Goal: Find contact information

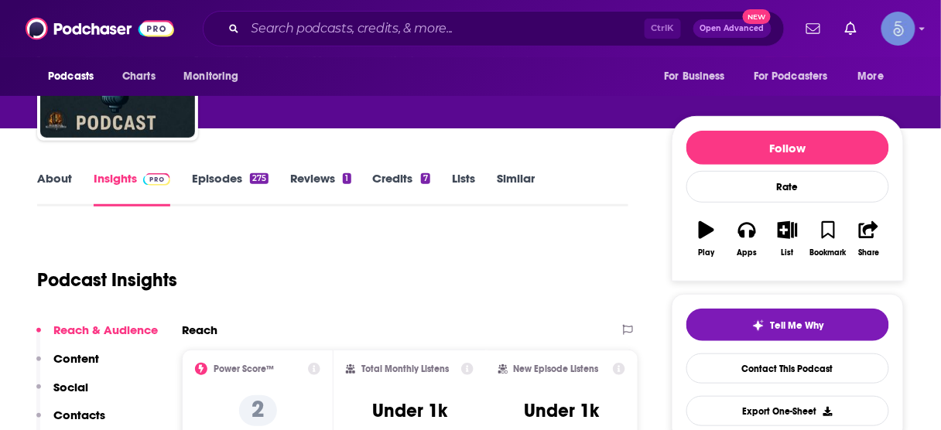
scroll to position [124, 0]
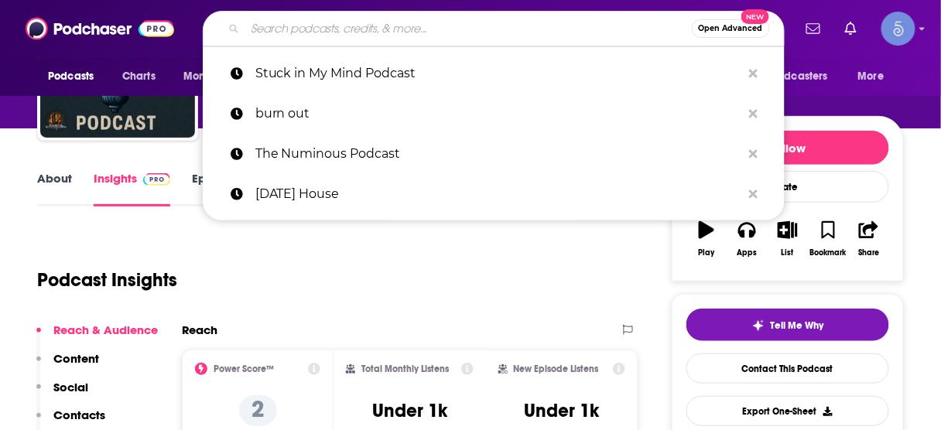
click at [384, 29] on input "Search podcasts, credits, & more..." at bounding box center [468, 28] width 447 height 25
paste input "Stay Magic"
type input "Stay Magic"
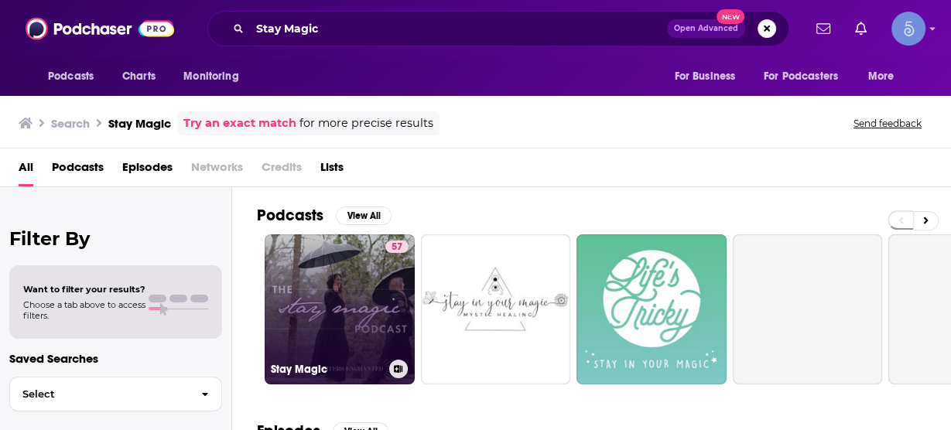
click at [354, 321] on link "57 Stay Magic" at bounding box center [340, 310] width 150 height 150
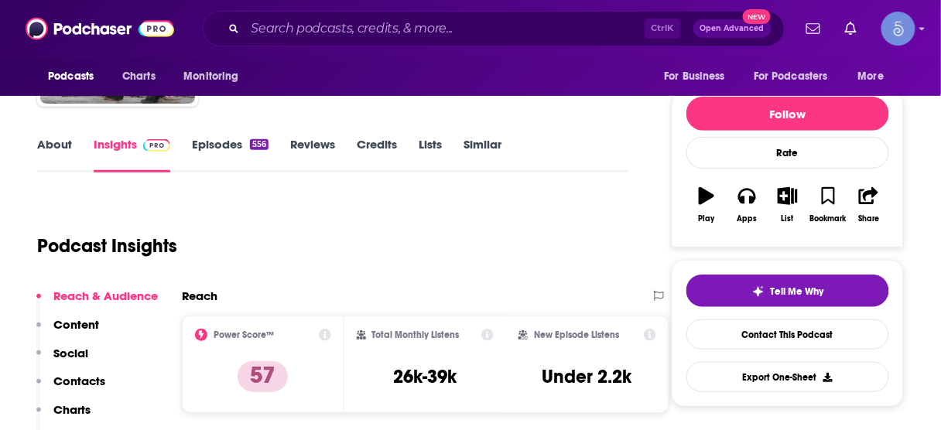
scroll to position [186, 0]
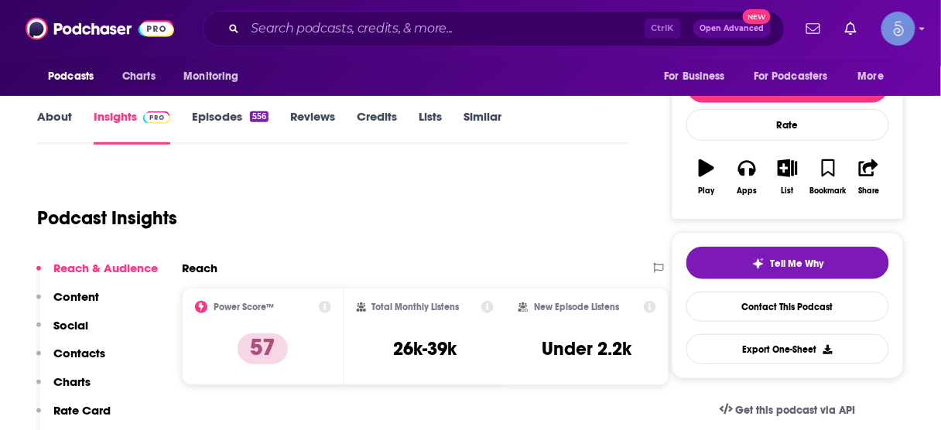
click at [87, 355] on p "Contacts" at bounding box center [79, 353] width 52 height 15
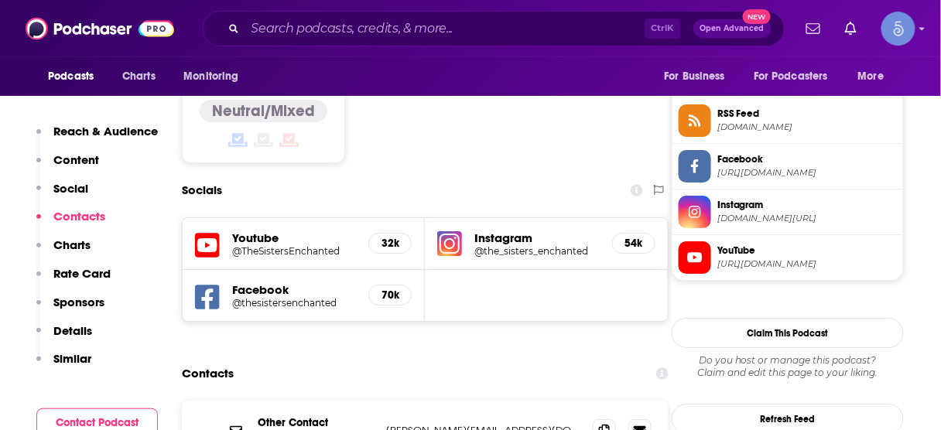
scroll to position [1308, 0]
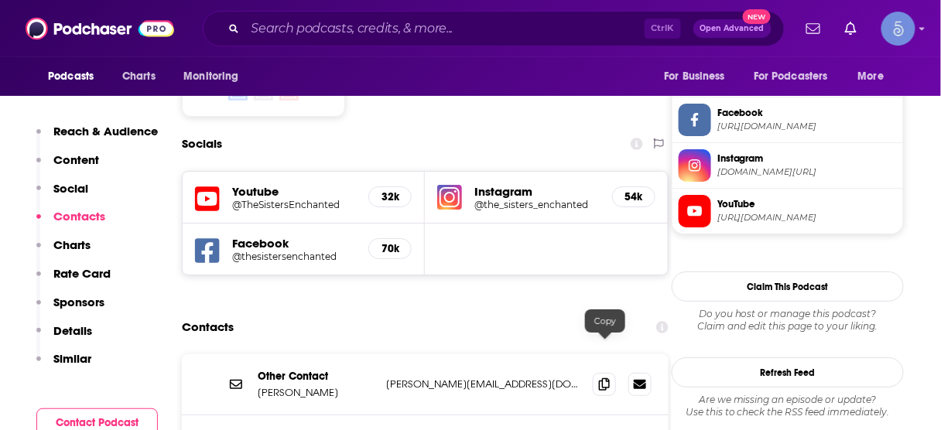
click at [406, 26] on input "Search podcasts, credits, & more..." at bounding box center [444, 28] width 399 height 25
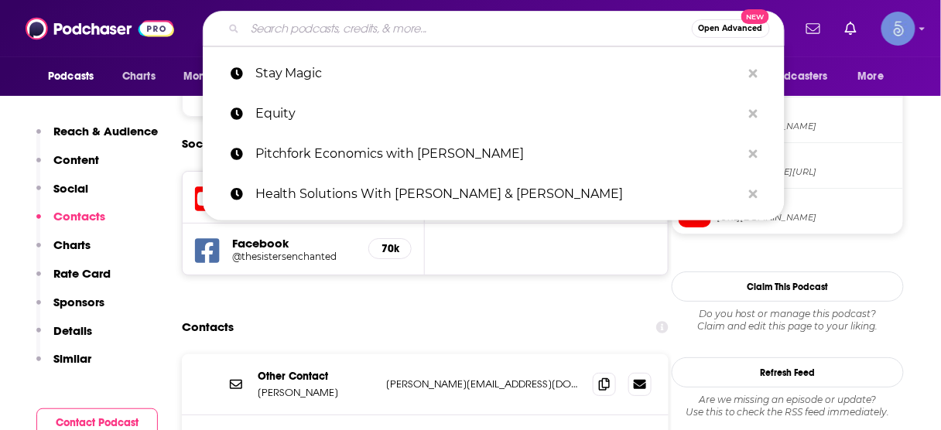
paste input "Everything Life Coaching: The Positive Psychology and Science Behind Coaching"
type input "Everything Life Coaching: The Positive Psychology and Science Behind Coaching"
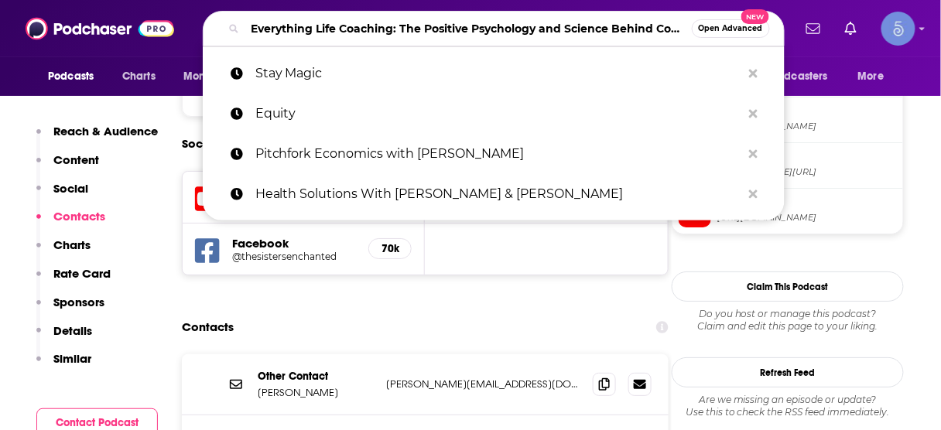
scroll to position [0, 55]
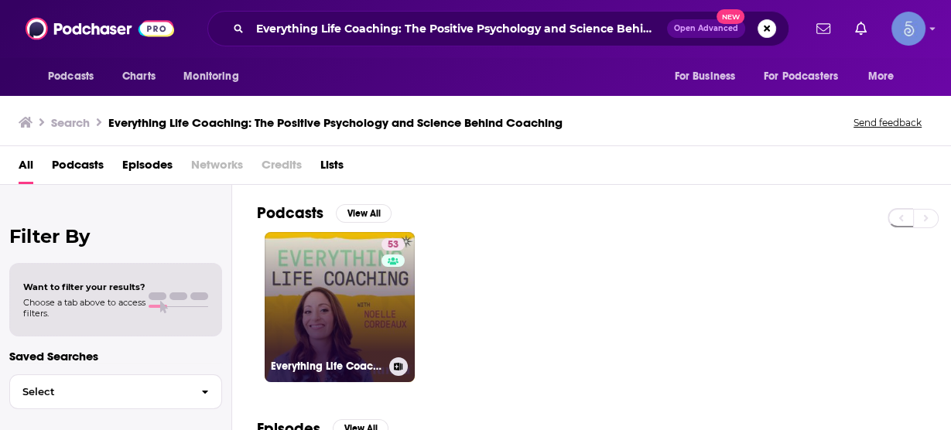
click at [360, 300] on link "53 Everything Life Coaching: The Positive Psychology and Science Behind Coaching" at bounding box center [340, 307] width 150 height 150
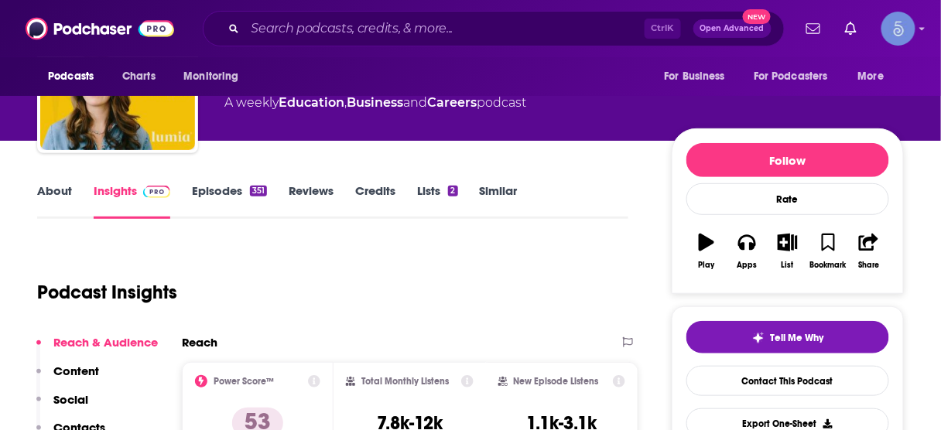
scroll to position [186, 0]
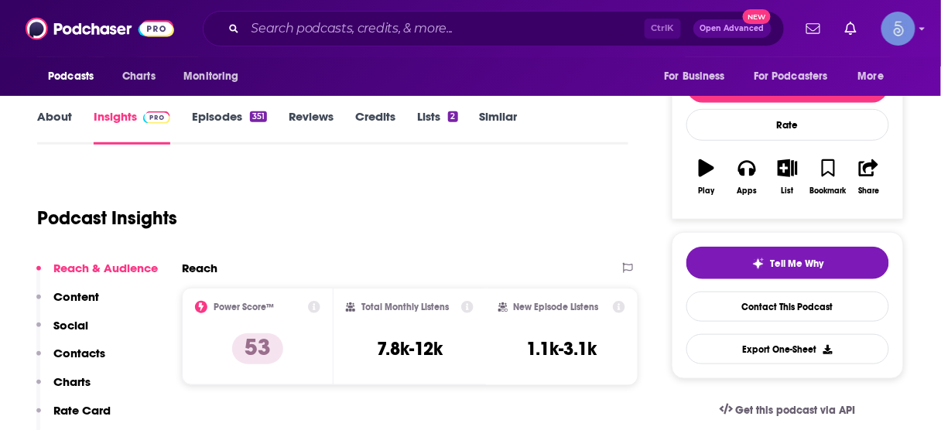
click at [95, 353] on p "Contacts" at bounding box center [79, 353] width 52 height 15
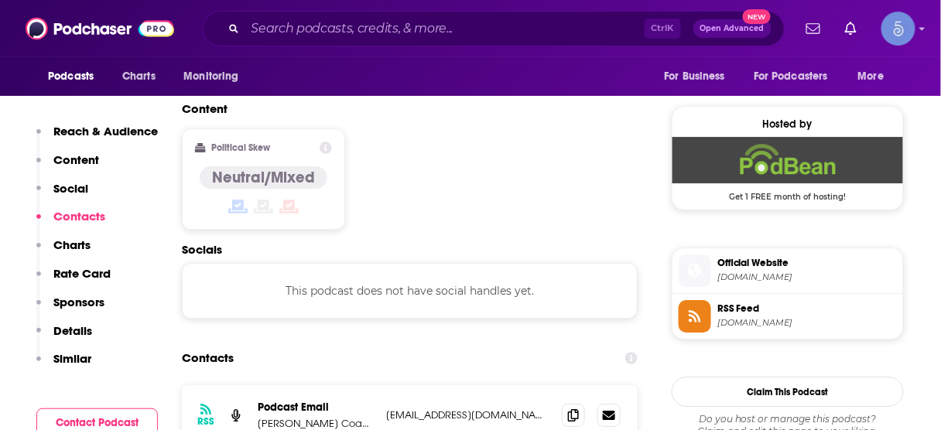
scroll to position [1252, 0]
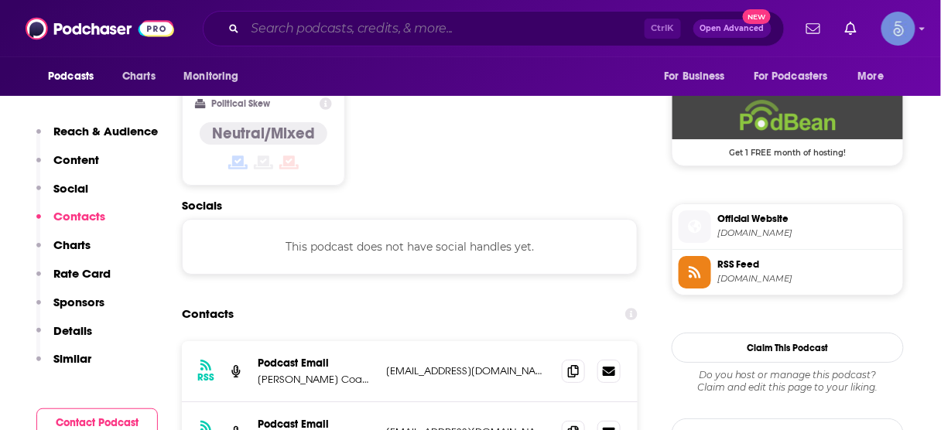
click at [432, 24] on input "Search podcasts, credits, & more..." at bounding box center [444, 28] width 399 height 25
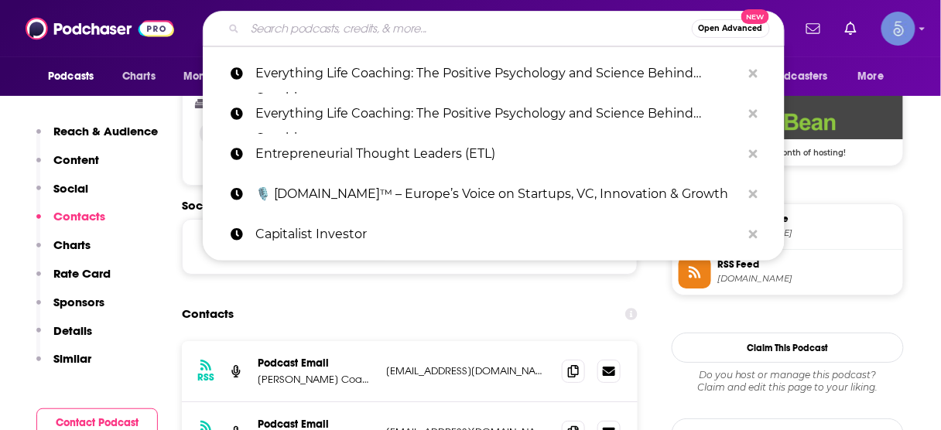
paste input "You're the Cure w/ Dr. [PERSON_NAME]"
type input "You're the Cure w/ Dr. [PERSON_NAME]"
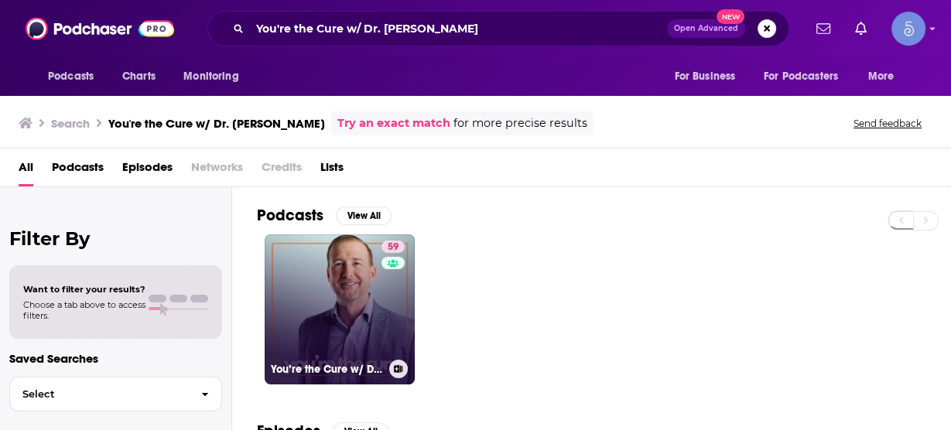
click at [337, 279] on link "59 You’re the Cure w/ Dr. [PERSON_NAME]" at bounding box center [340, 310] width 150 height 150
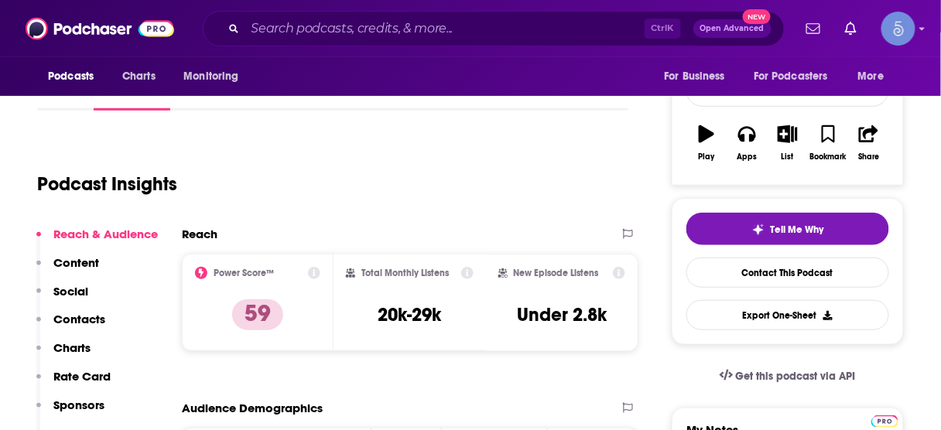
scroll to position [248, 0]
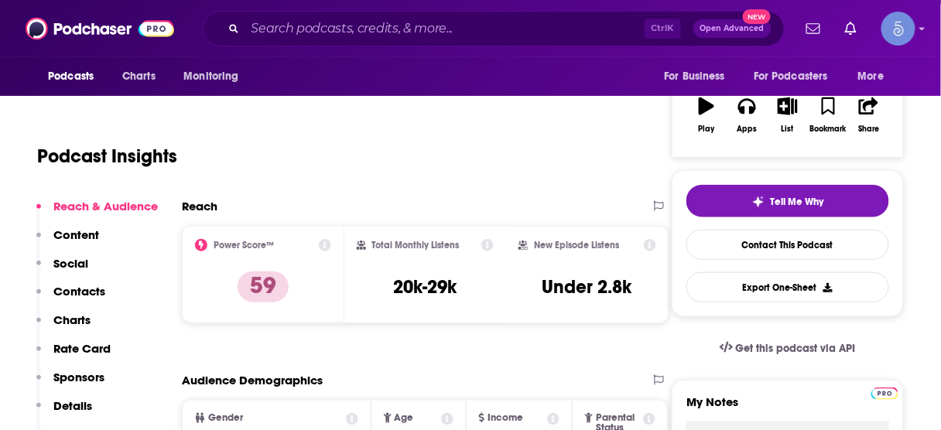
click at [73, 284] on p "Contacts" at bounding box center [79, 291] width 52 height 15
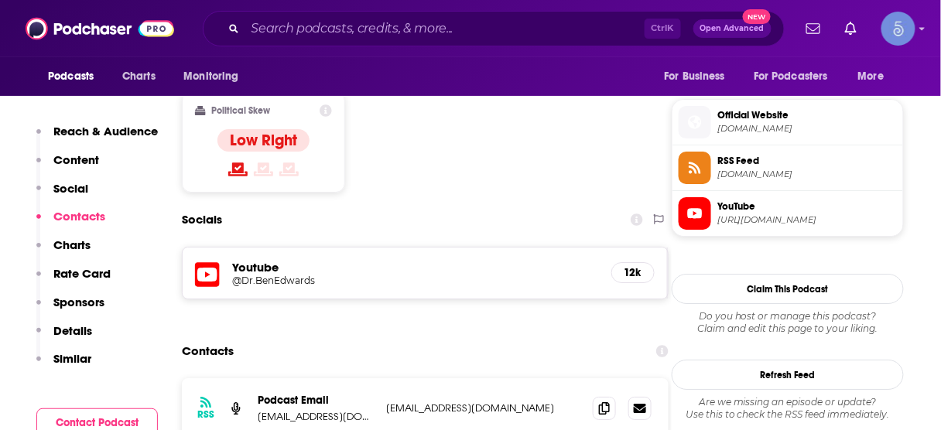
scroll to position [1272, 0]
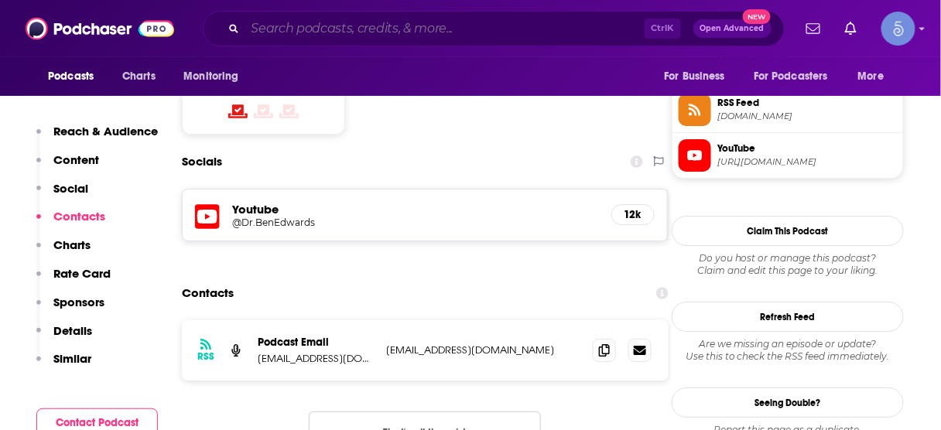
click at [409, 21] on input "Search podcasts, credits, & more..." at bounding box center [444, 28] width 399 height 25
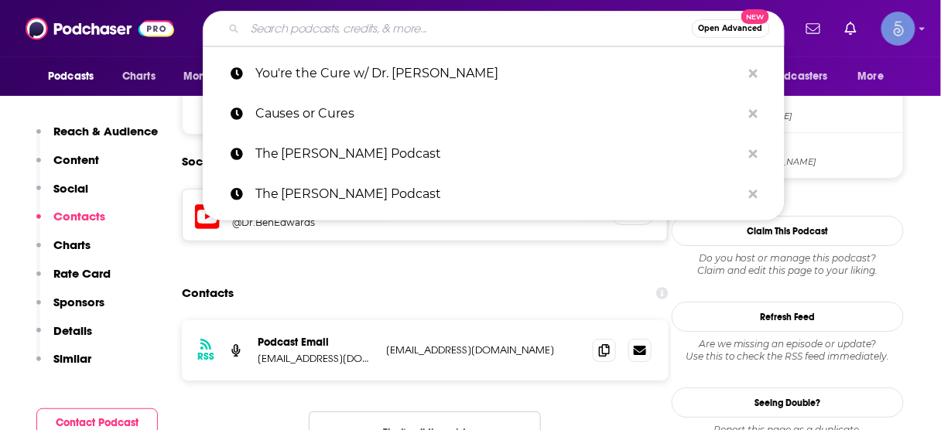
click at [381, 31] on input "Search podcasts, credits, & more..." at bounding box center [468, 28] width 447 height 25
paste input "Our Power Is Within: Heal Chronic Illness & Pain"
type input "Our Power Is Within: Heal Chronic Illness & Pain"
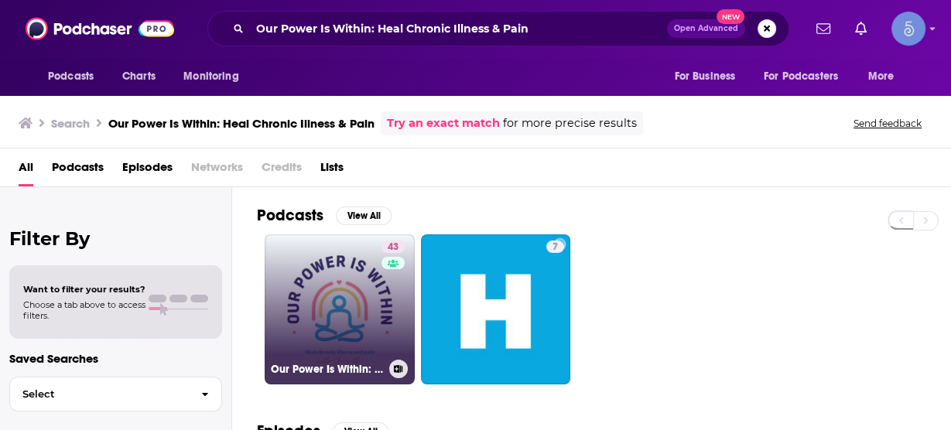
click at [363, 308] on link "43 Our Power Is Within: Heal Chronic Illness & Pain" at bounding box center [340, 310] width 150 height 150
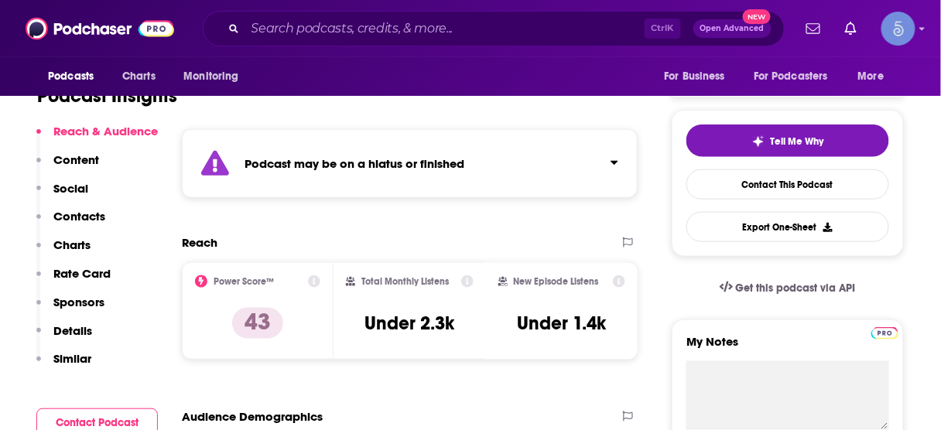
scroll to position [310, 0]
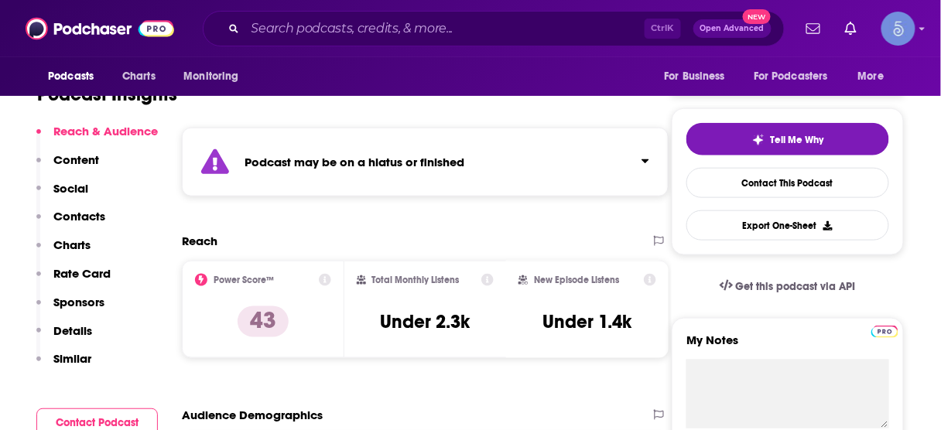
click at [98, 224] on p "Contacts" at bounding box center [79, 216] width 52 height 15
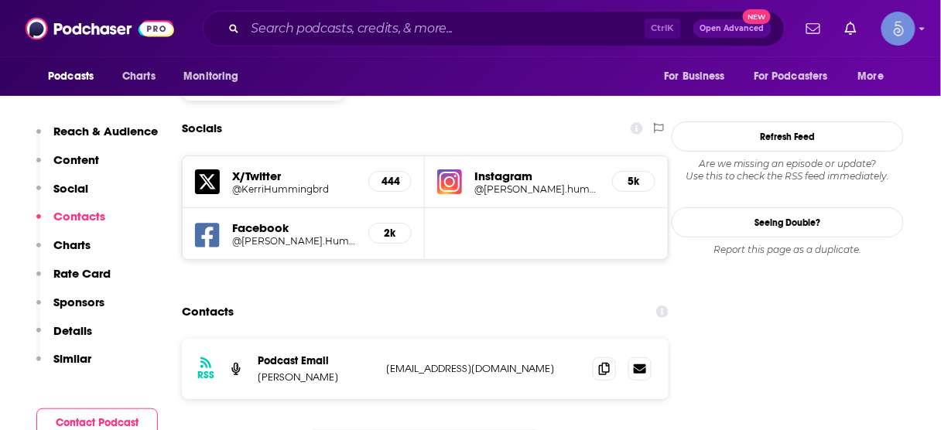
scroll to position [1421, 0]
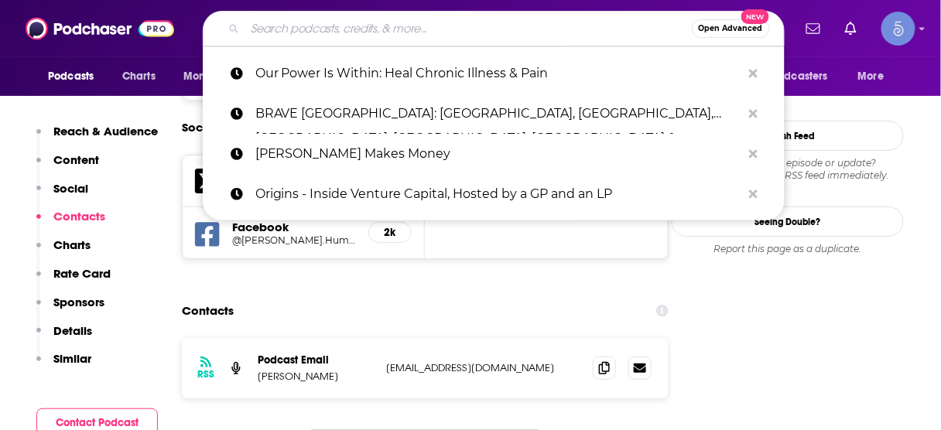
click at [378, 29] on input "Search podcasts, credits, & more..." at bounding box center [468, 28] width 447 height 25
paste input "Heal and Restore"
type input "Heal and Restore"
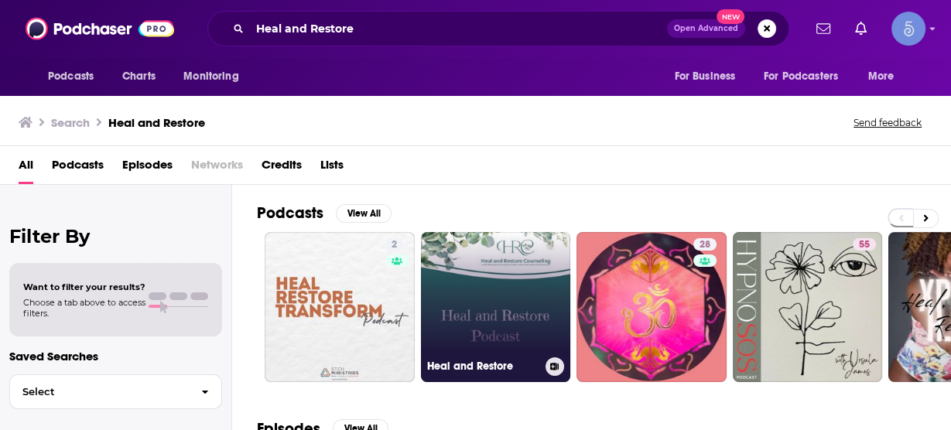
click at [458, 296] on link "Heal and Restore" at bounding box center [496, 307] width 150 height 150
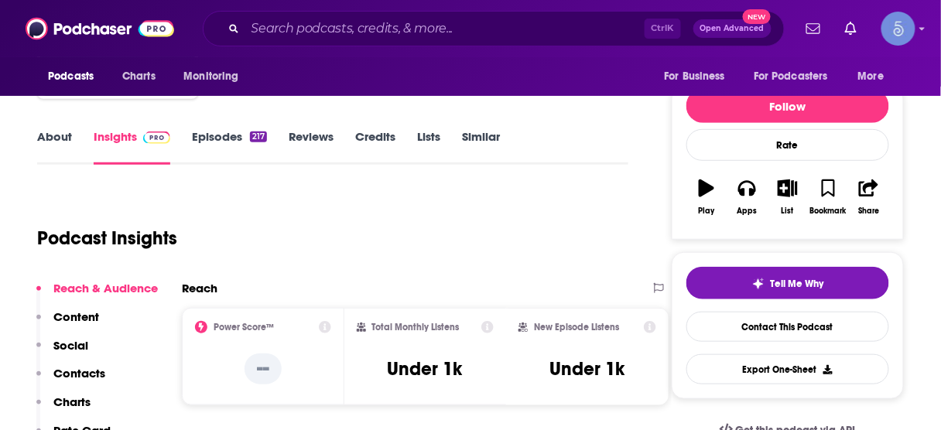
scroll to position [186, 0]
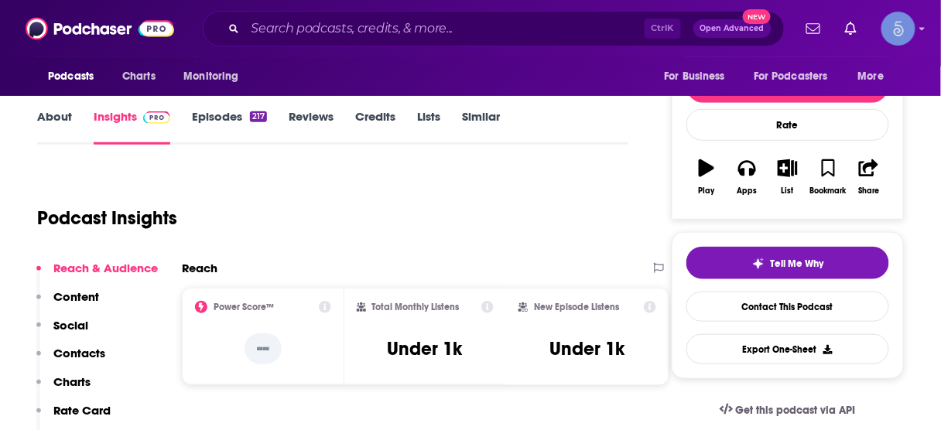
click at [84, 358] on p "Contacts" at bounding box center [79, 353] width 52 height 15
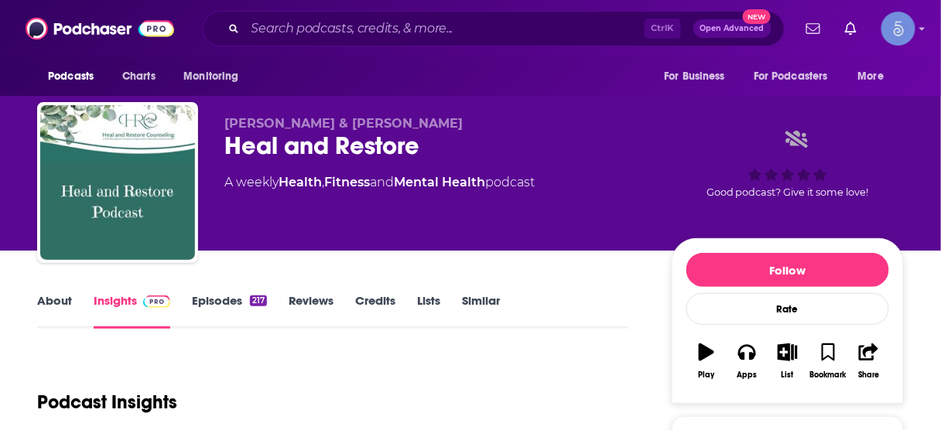
scroll to position [0, 0]
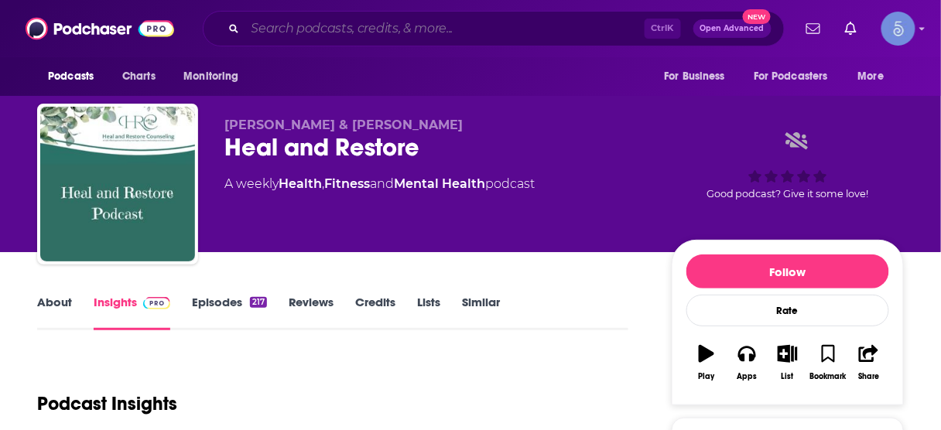
click at [483, 30] on input "Search podcasts, credits, & more..." at bounding box center [444, 28] width 399 height 25
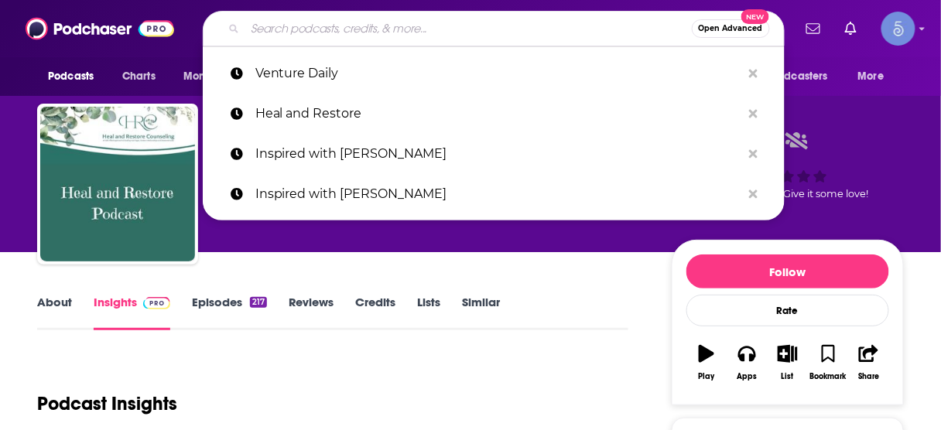
paste input "Thrive and Aligned Healing"
type input "Thrive and Aligned Healing"
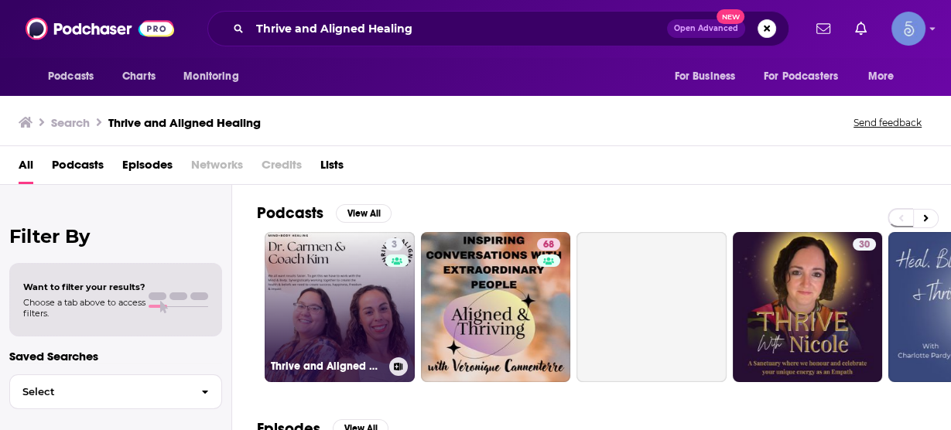
click at [359, 318] on link "3 Thrive and Aligned Healing" at bounding box center [340, 307] width 150 height 150
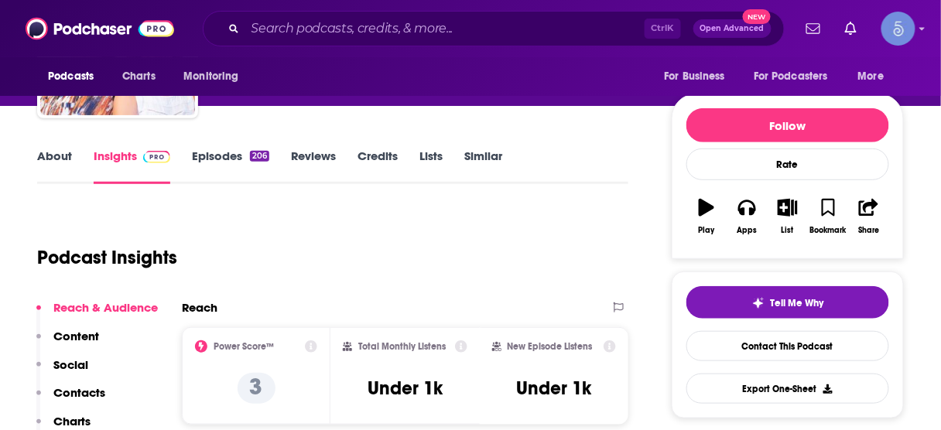
scroll to position [186, 0]
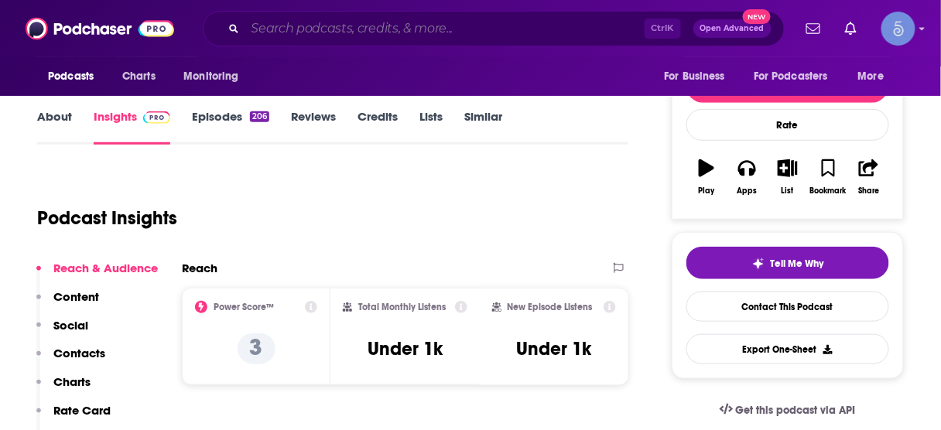
drag, startPoint x: 417, startPoint y: 27, endPoint x: 409, endPoint y: 20, distance: 10.4
click at [417, 27] on input "Search podcasts, credits, & more..." at bounding box center [444, 28] width 399 height 25
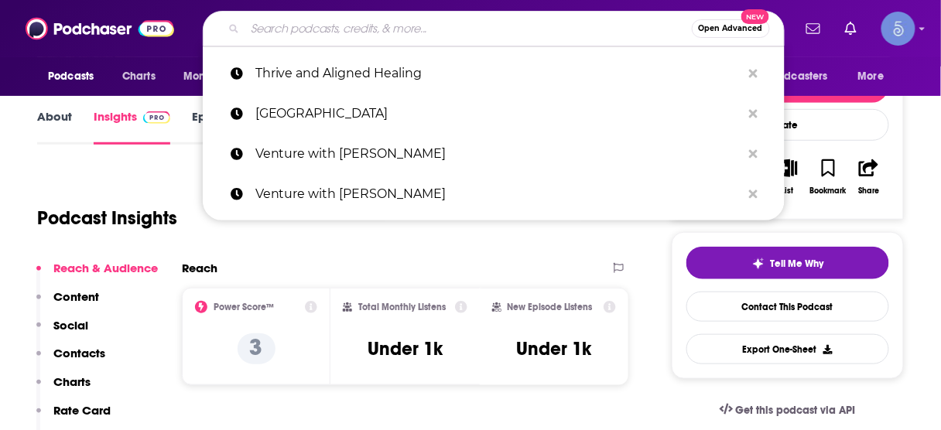
paste input "Day 1 Podcast"
type input "Day 1 Podcast"
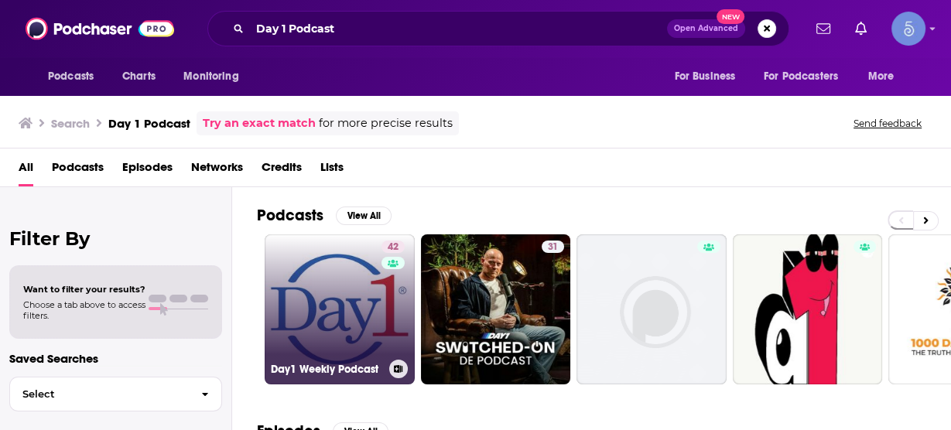
click at [310, 276] on link "42 Day1 Weekly Podcast" at bounding box center [340, 310] width 150 height 150
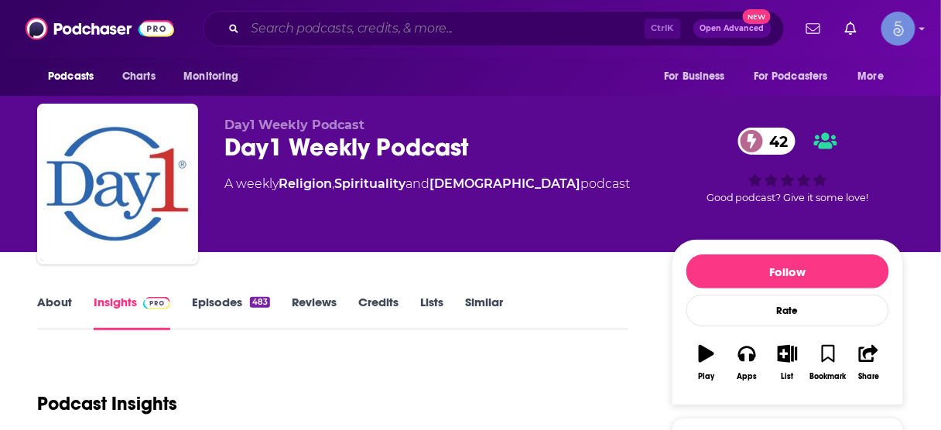
click at [457, 29] on input "Search podcasts, credits, & more..." at bounding box center [444, 28] width 399 height 25
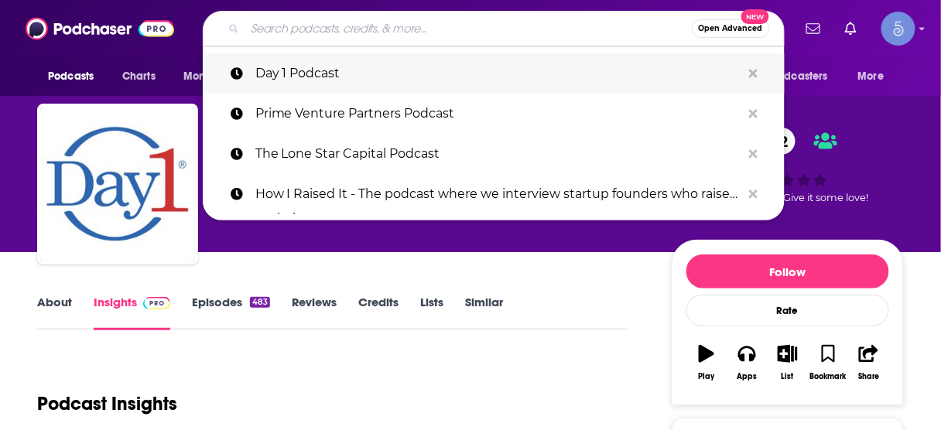
click at [386, 75] on p "Day 1 Podcast" at bounding box center [498, 73] width 486 height 40
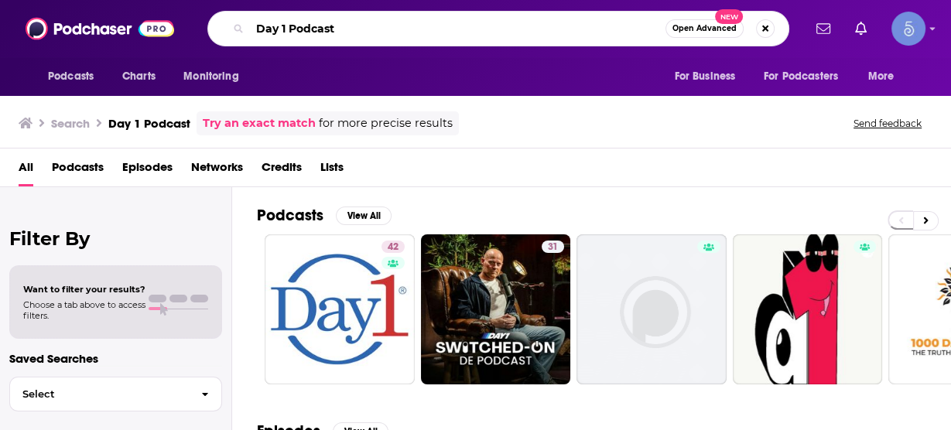
click at [293, 28] on input "Day 1 Podcast" at bounding box center [458, 28] width 416 height 25
type input "Day 1 Fertility Podcast"
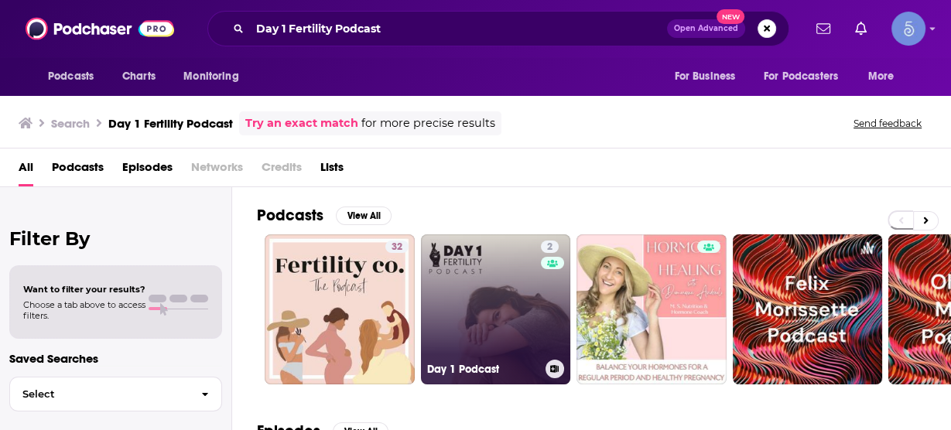
click at [522, 312] on link "2 Day 1 Podcast" at bounding box center [496, 310] width 150 height 150
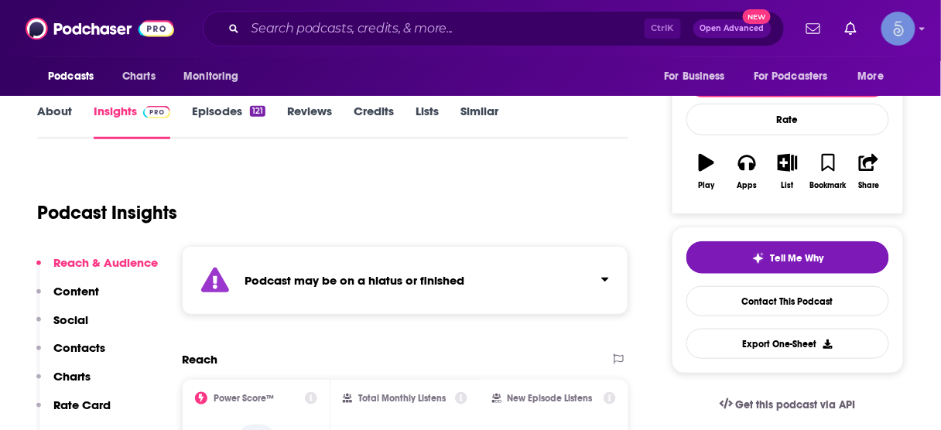
scroll to position [186, 0]
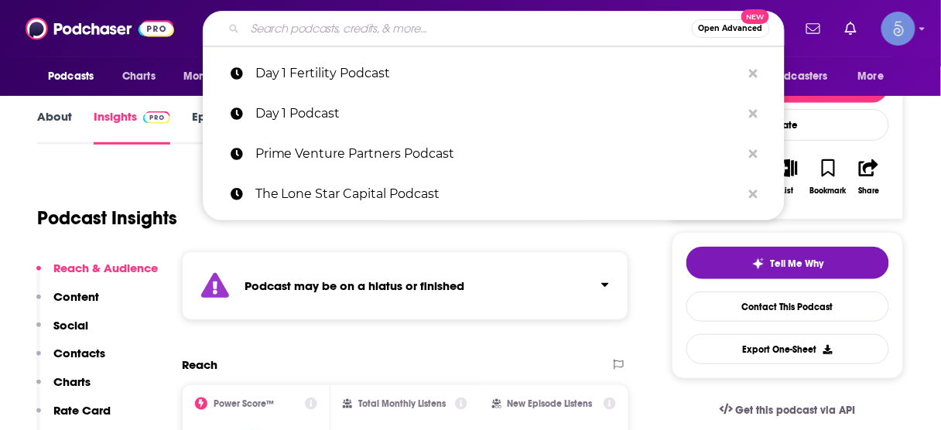
click at [481, 26] on input "Search podcasts, credits, & more..." at bounding box center [468, 28] width 447 height 25
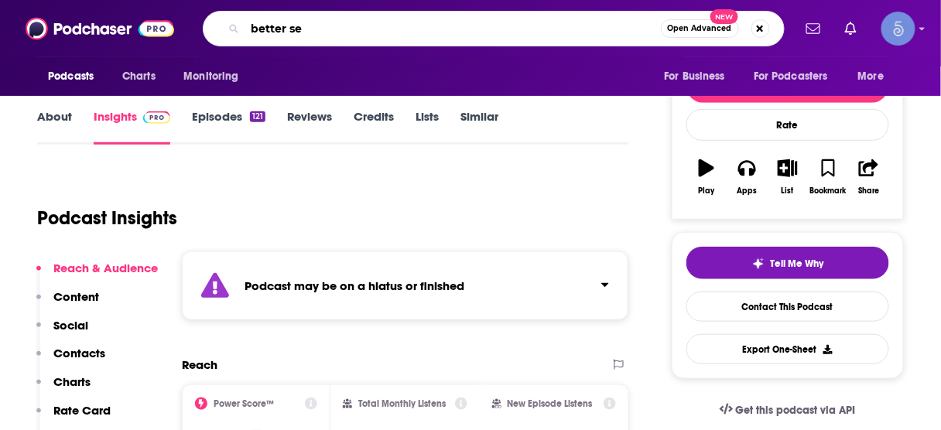
type input "better sex"
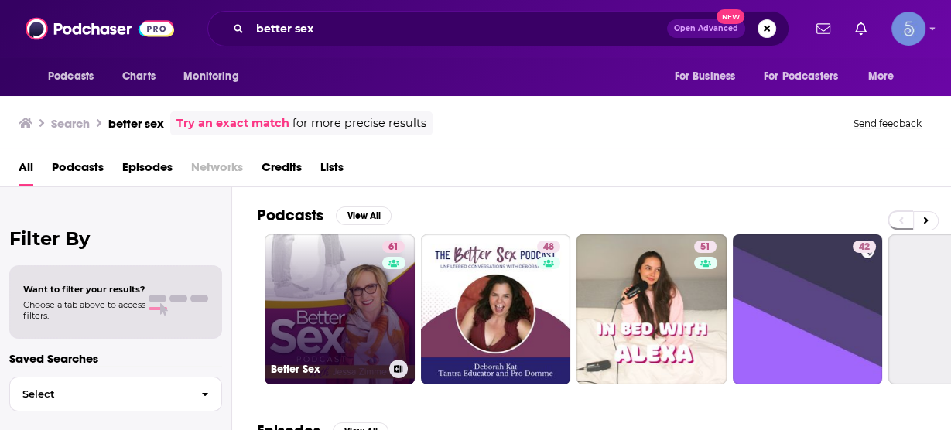
click at [335, 313] on link "61 Better Sex" at bounding box center [340, 310] width 150 height 150
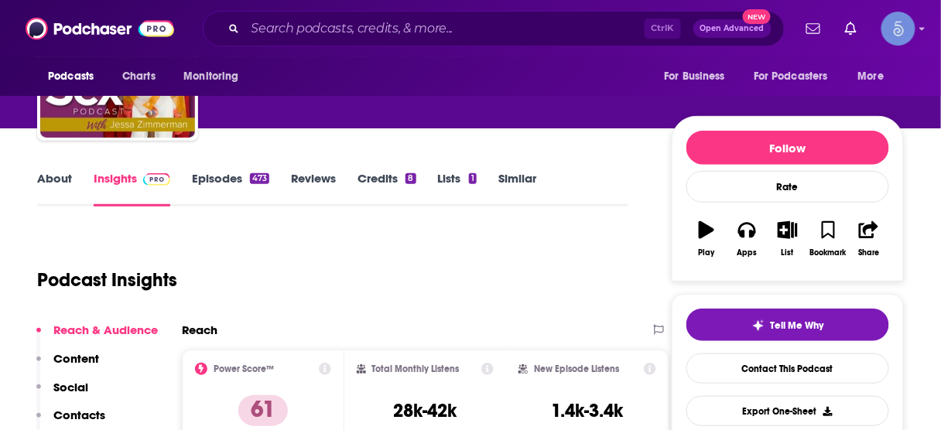
scroll to position [186, 0]
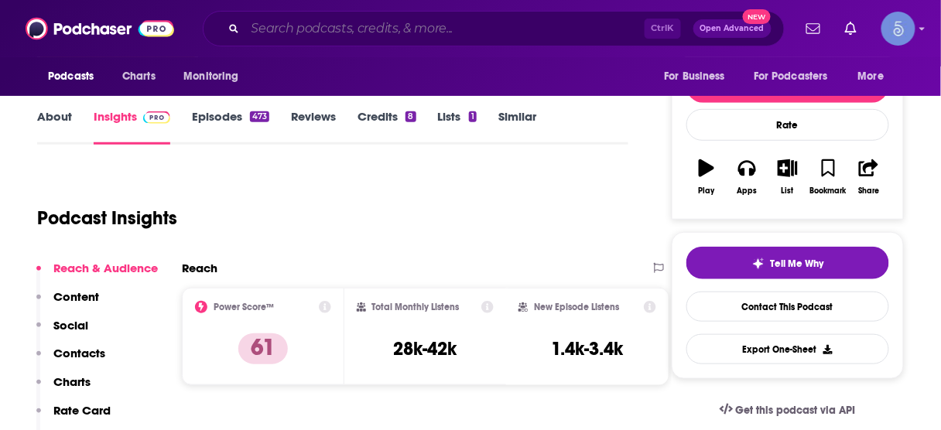
click at [515, 35] on input "Search podcasts, credits, & more..." at bounding box center [444, 28] width 399 height 25
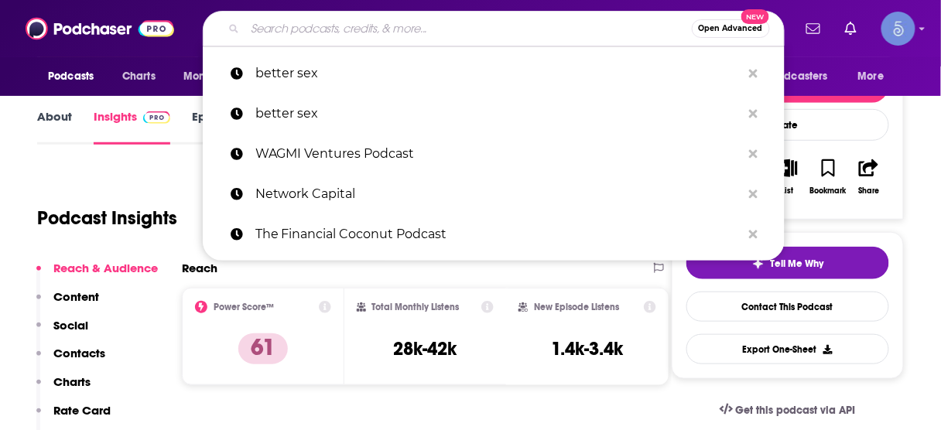
paste input "Wisdom Stripes with [PERSON_NAME]"
type input "Wisdom Stripes with [PERSON_NAME]"
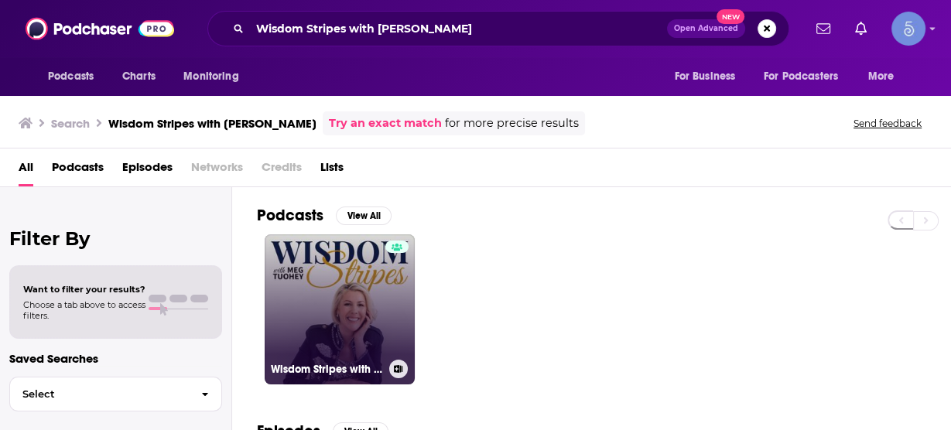
click at [341, 293] on link "Wisdom Stripes with [PERSON_NAME]" at bounding box center [340, 310] width 150 height 150
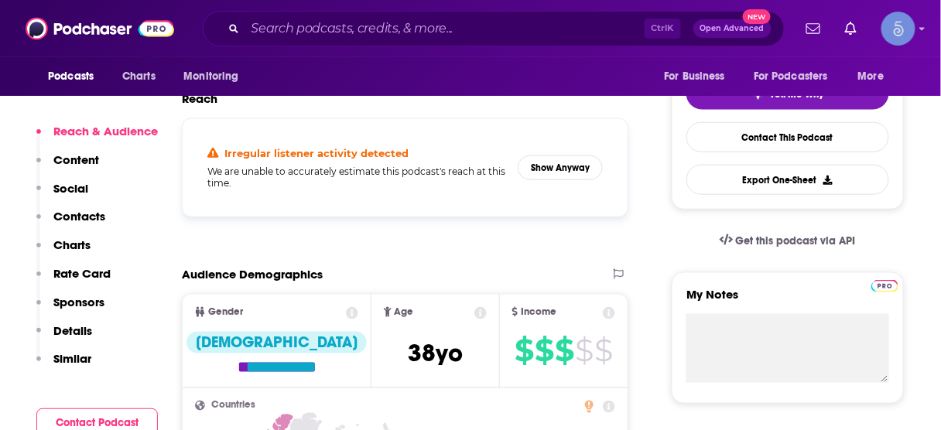
scroll to position [310, 0]
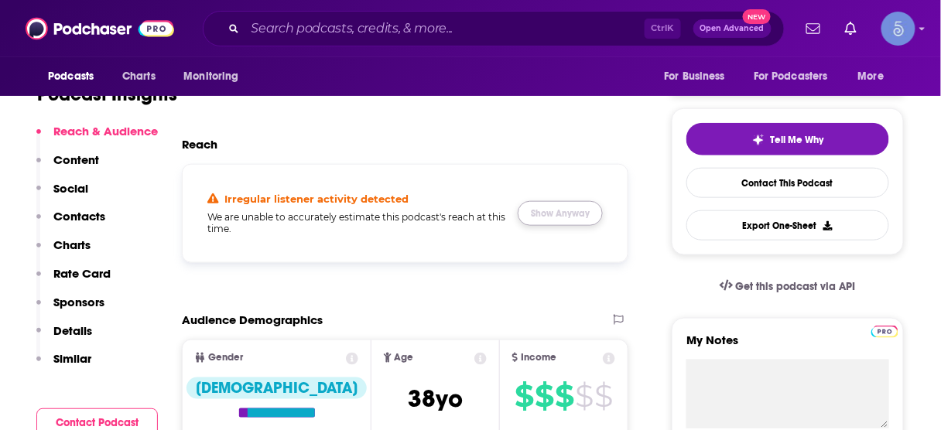
click at [569, 218] on button "Show Anyway" at bounding box center [560, 213] width 85 height 25
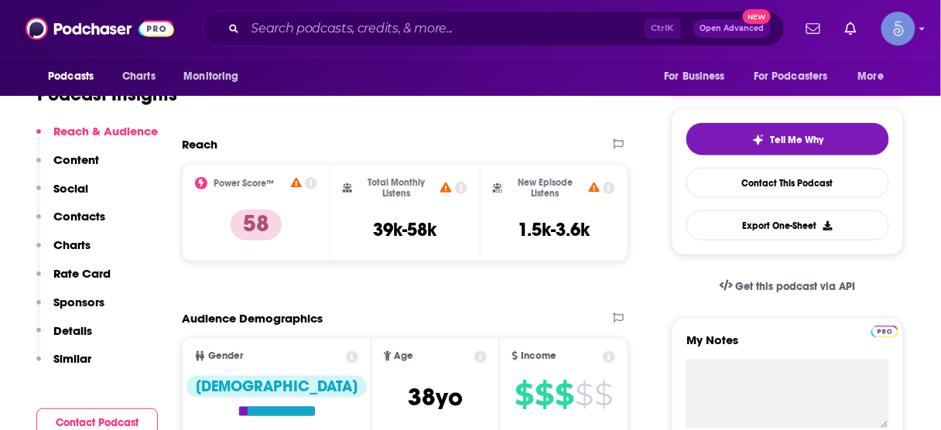
click at [93, 221] on p "Contacts" at bounding box center [79, 216] width 52 height 15
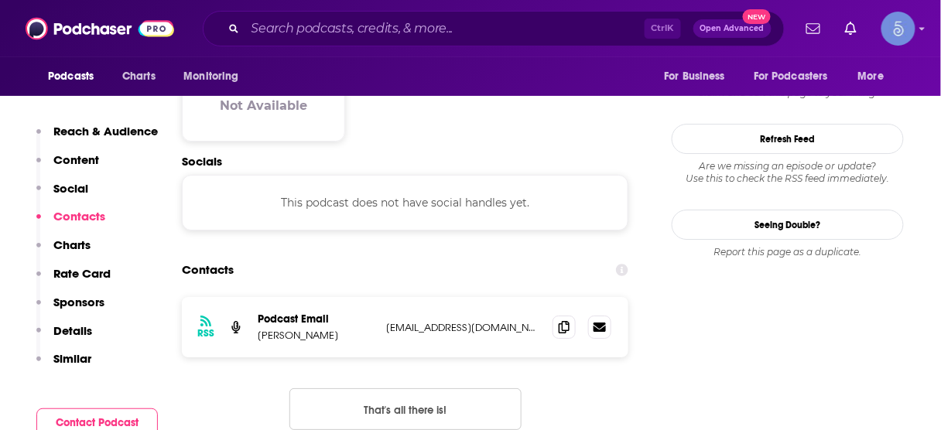
scroll to position [1239, 0]
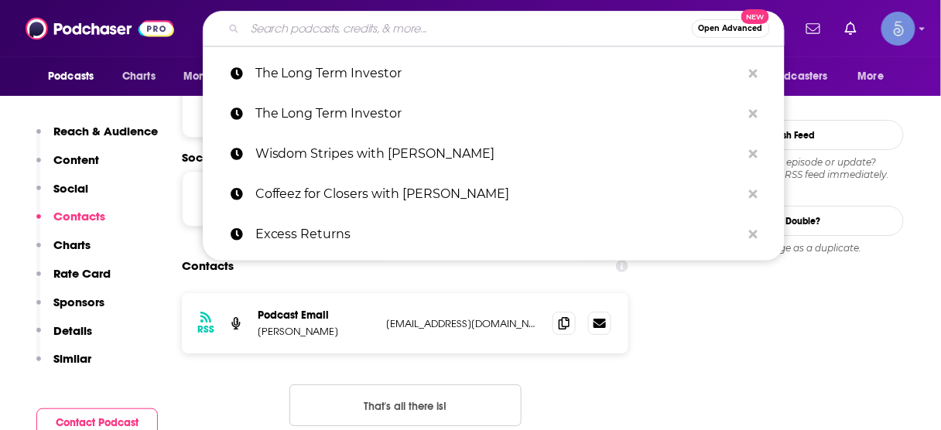
click at [359, 33] on input "Search podcasts, credits, & more..." at bounding box center [468, 28] width 447 height 25
paste input "[PERSON_NAME] Podcast"
type input "[PERSON_NAME] Podcast"
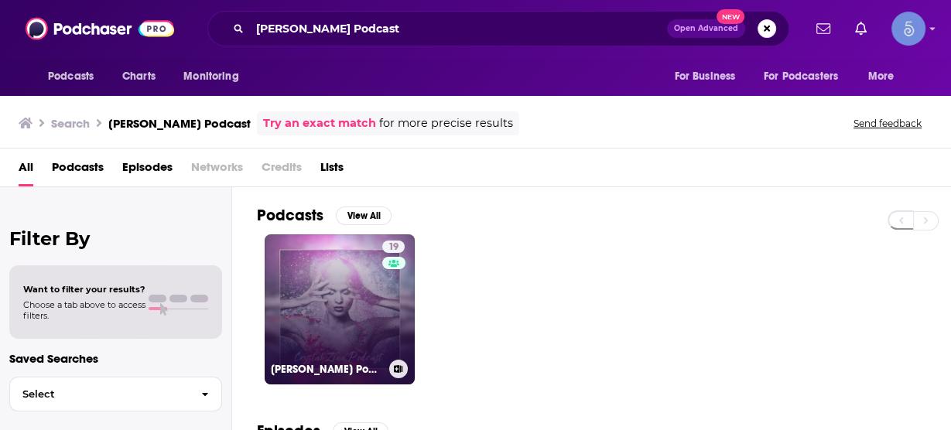
click at [337, 303] on link "19 [PERSON_NAME] Podcast" at bounding box center [340, 310] width 150 height 150
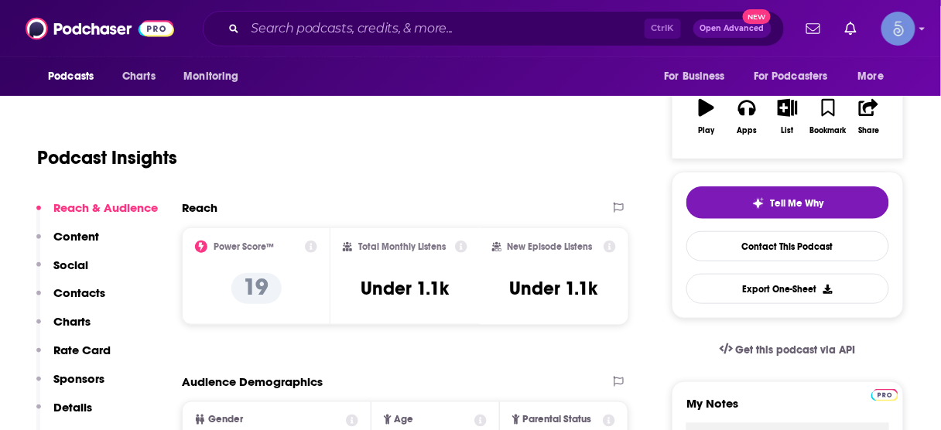
scroll to position [248, 0]
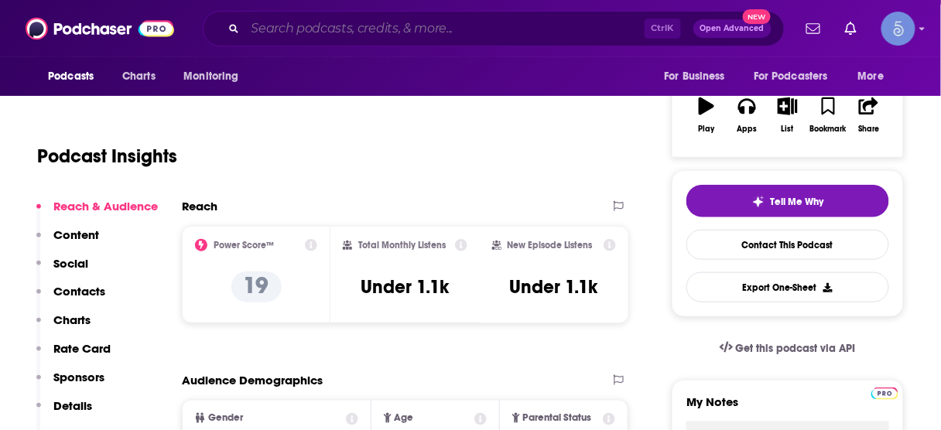
click at [524, 24] on input "Search podcasts, credits, & more..." at bounding box center [444, 28] width 399 height 25
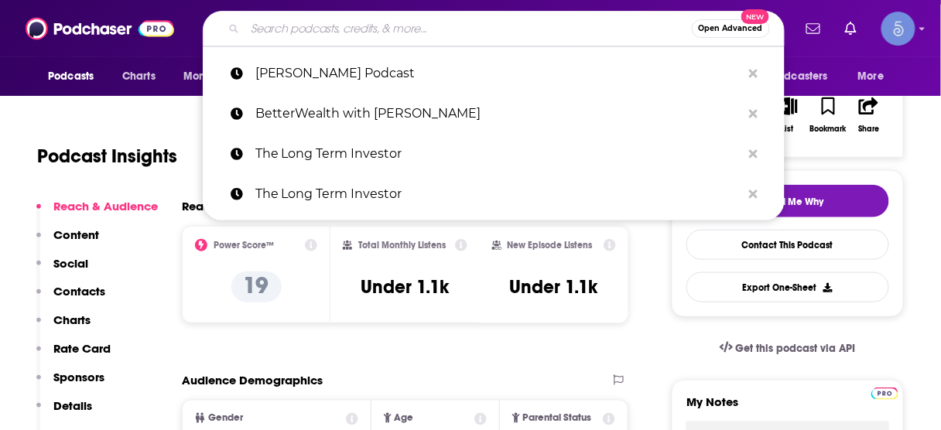
paste input "Living the Reiki Life"
type input "Living the Reiki Life"
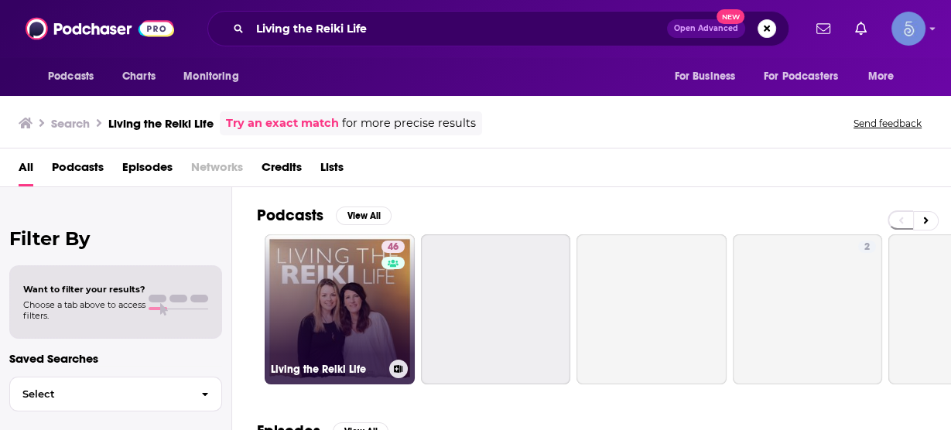
click at [344, 306] on link "46 Living the Reiki Life" at bounding box center [340, 310] width 150 height 150
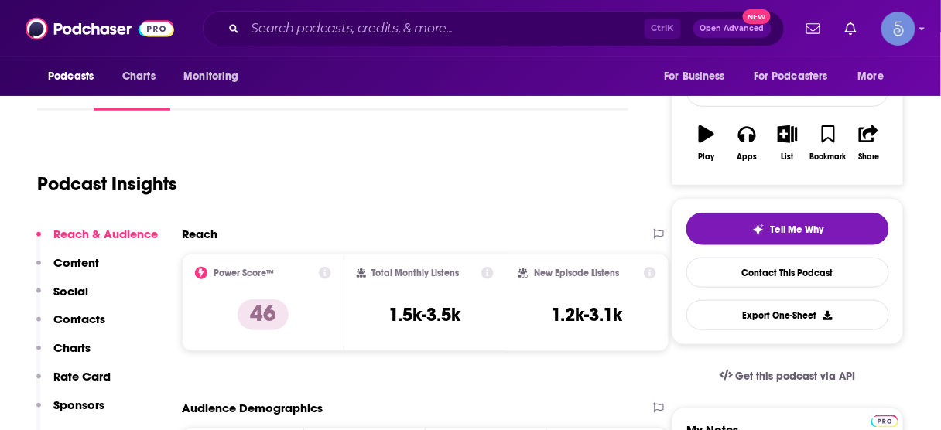
scroll to position [248, 0]
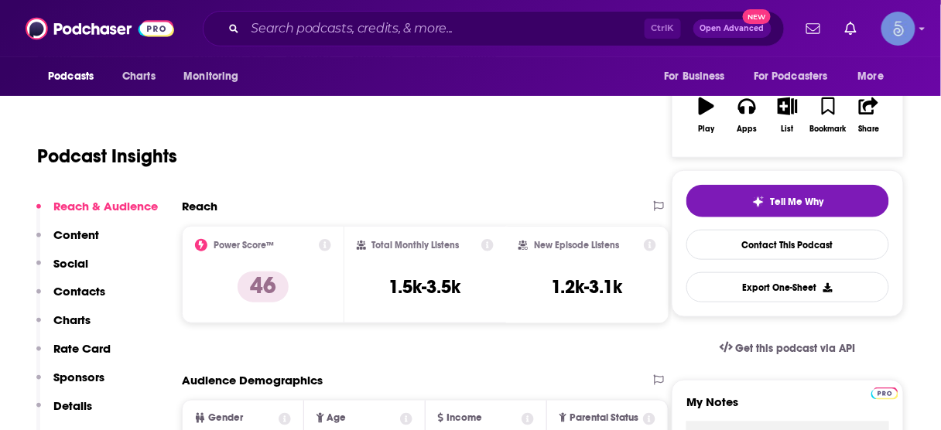
click at [94, 286] on p "Contacts" at bounding box center [79, 291] width 52 height 15
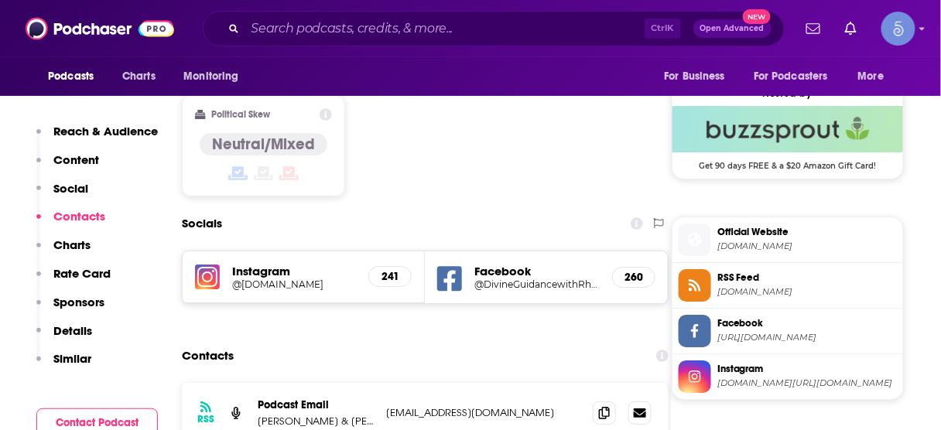
scroll to position [1256, 0]
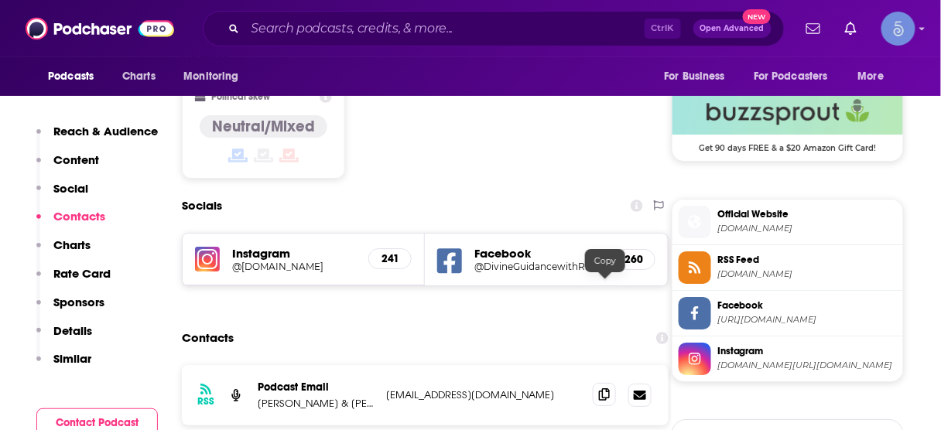
click at [605, 389] on icon at bounding box center [604, 395] width 11 height 12
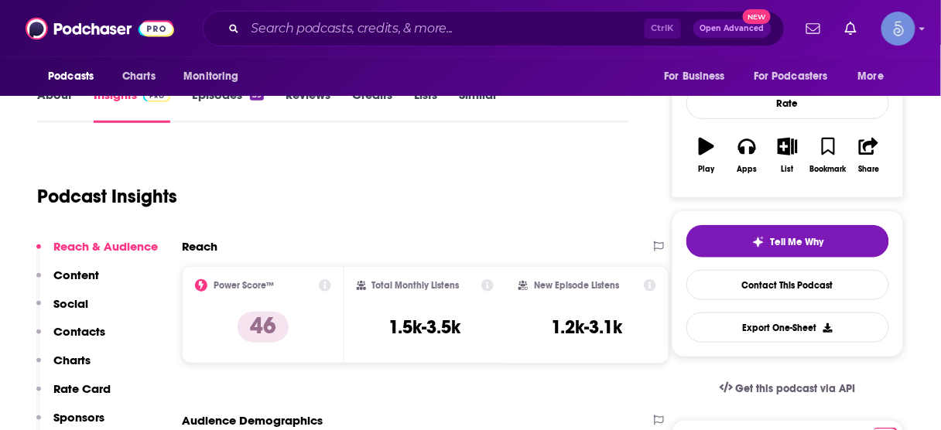
scroll to position [248, 0]
